Goal: Information Seeking & Learning: Learn about a topic

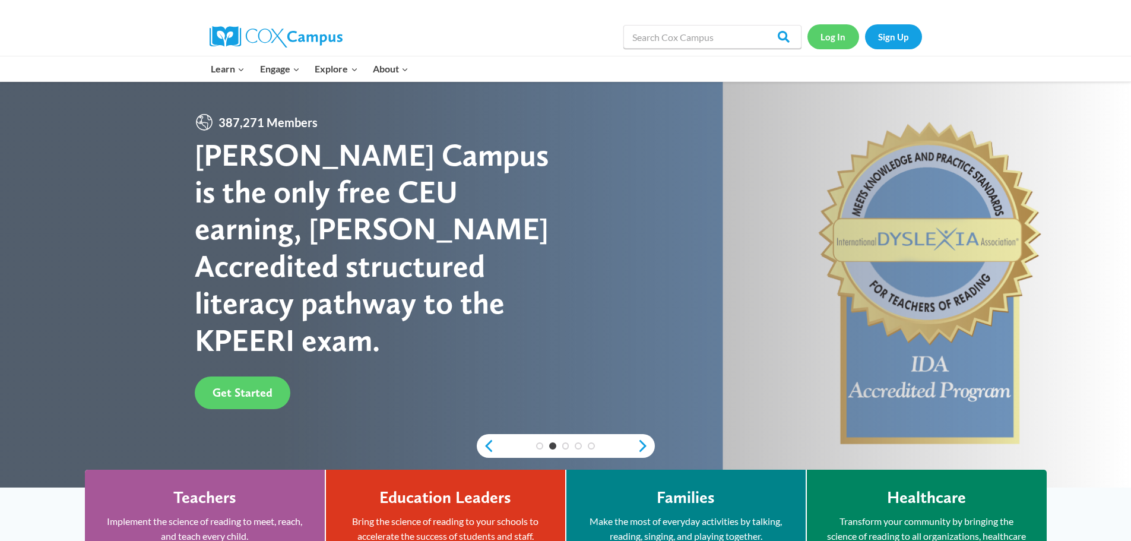
drag, startPoint x: 819, startPoint y: 36, endPoint x: 844, endPoint y: 29, distance: 25.9
click at [819, 36] on link "Log In" at bounding box center [834, 36] width 52 height 24
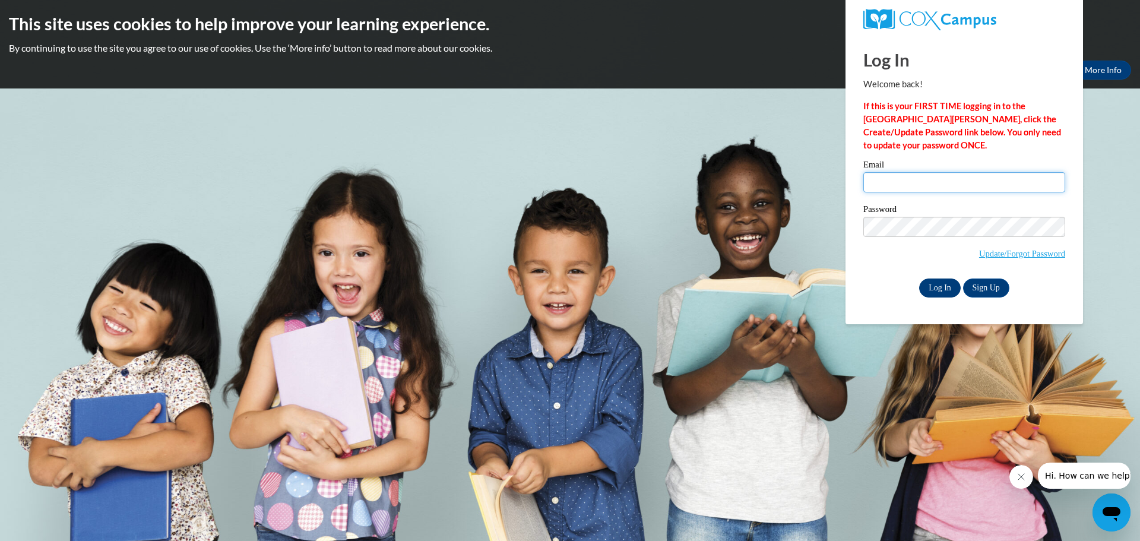
type input "winchnicholas@aasd.k12.wi.us"
click at [949, 281] on input "Log In" at bounding box center [940, 287] width 42 height 19
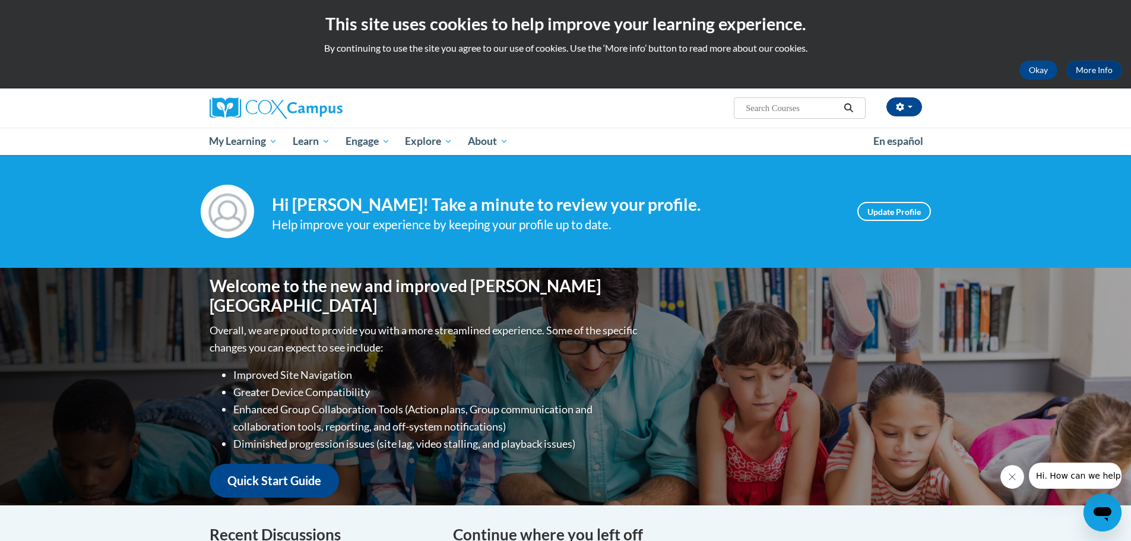
scroll to position [356, 0]
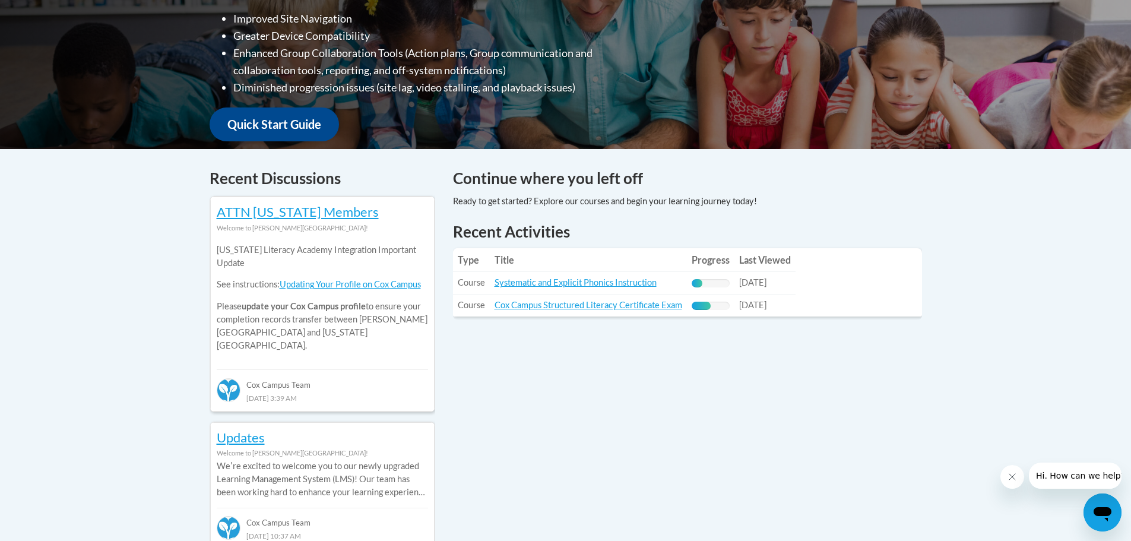
click at [597, 290] on td "Title: Systematic and Explicit Phonics Instruction" at bounding box center [588, 283] width 197 height 23
click at [602, 284] on link "Systematic and Explicit Phonics Instruction" at bounding box center [576, 282] width 162 height 10
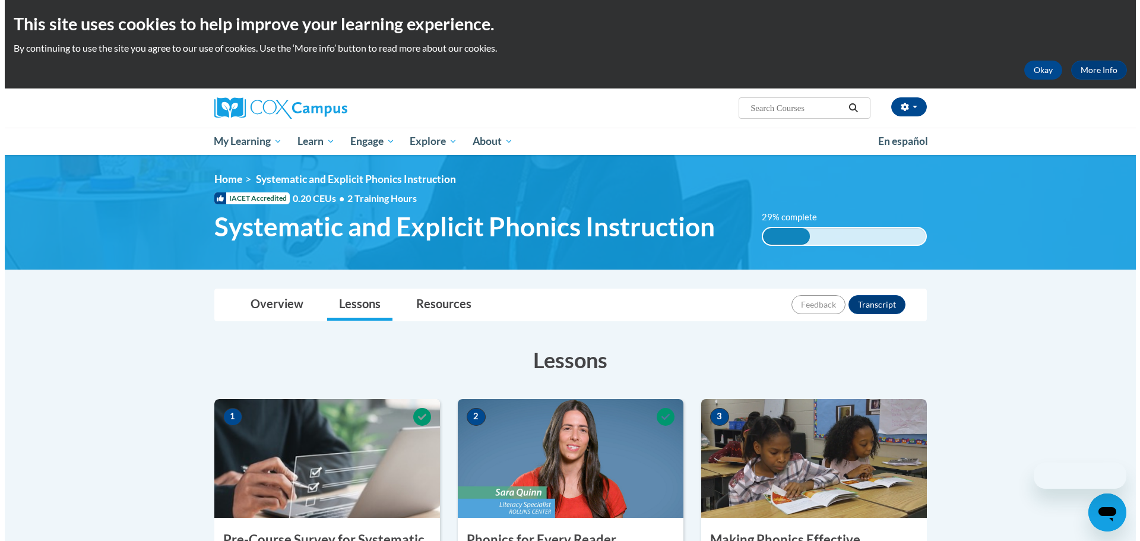
scroll to position [356, 0]
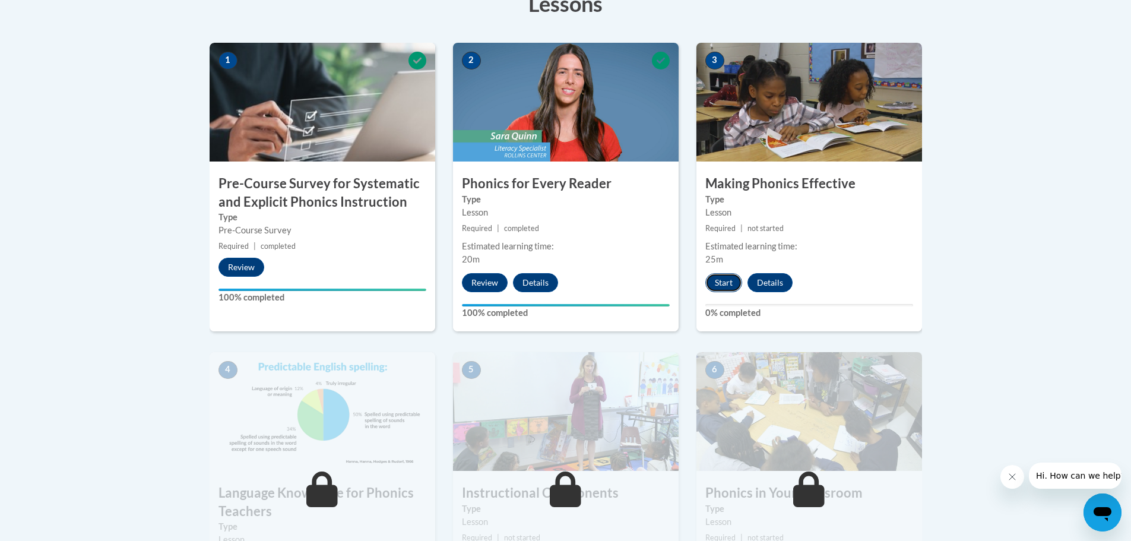
click at [726, 286] on button "Start" at bounding box center [723, 282] width 37 height 19
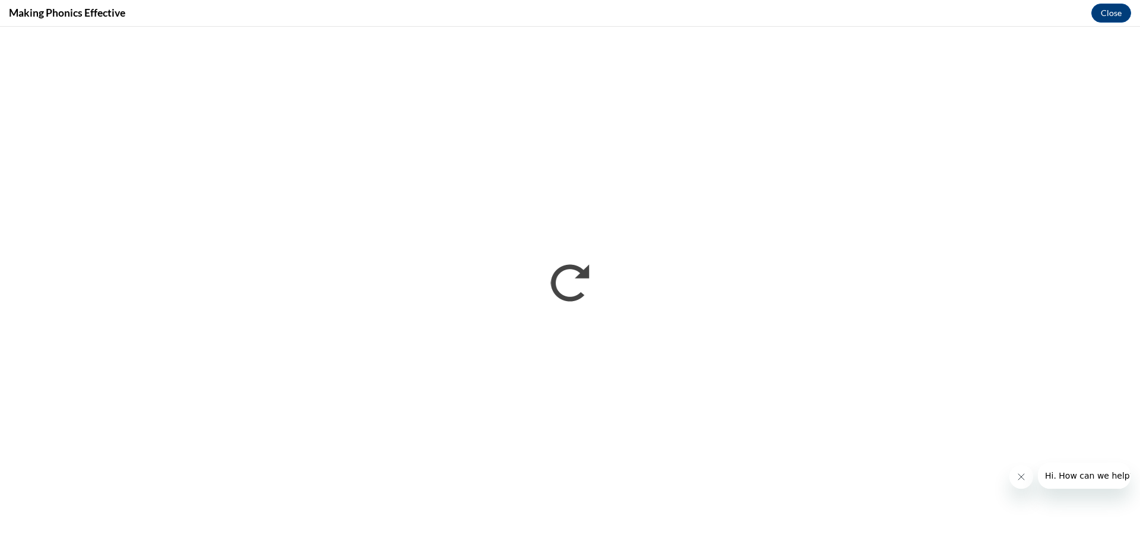
scroll to position [0, 0]
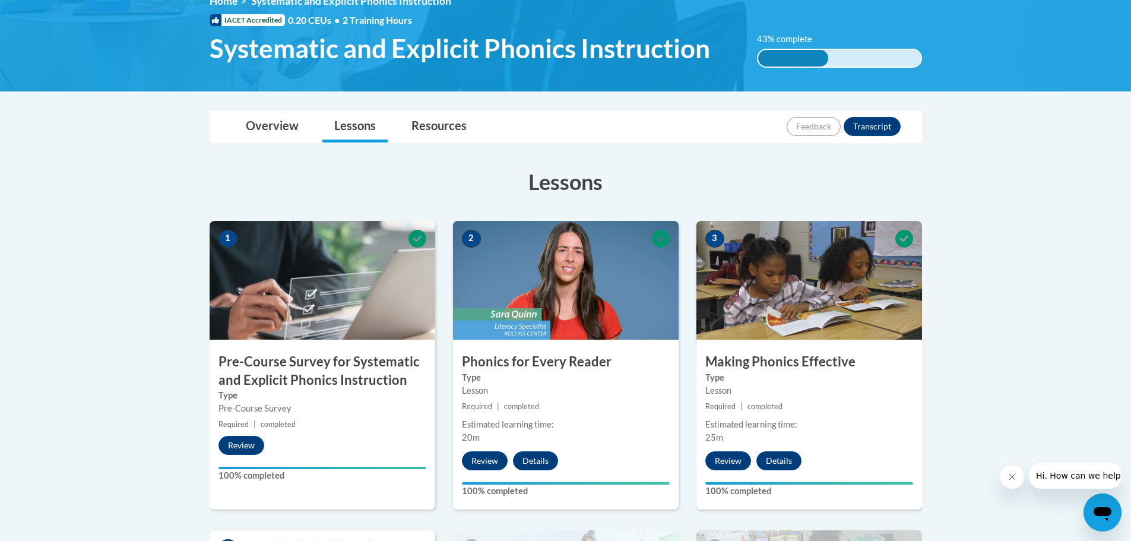
scroll to position [356, 0]
